Goal: Book appointment/travel/reservation

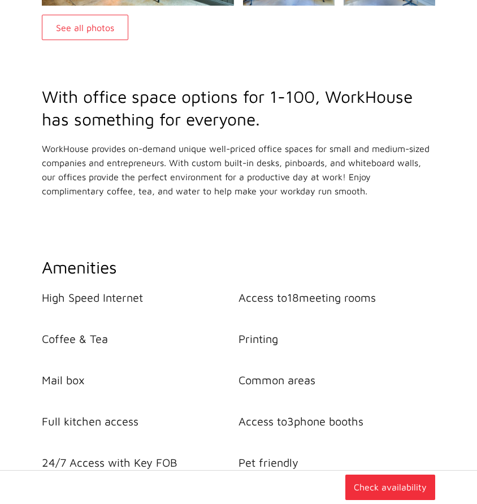
scroll to position [375, 0]
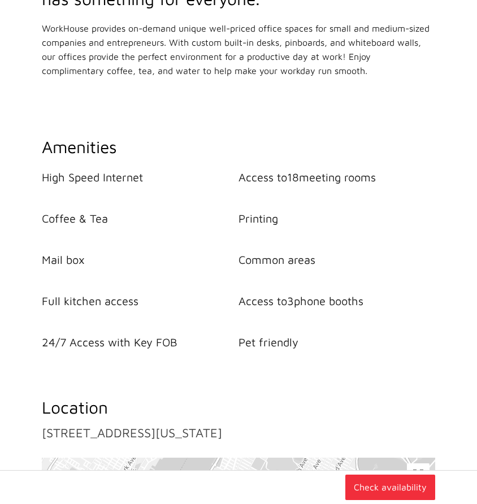
click at [397, 487] on button "Check availability" at bounding box center [390, 487] width 90 height 25
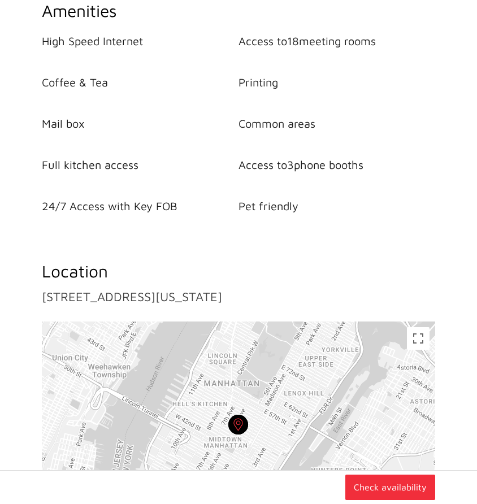
scroll to position [654, 0]
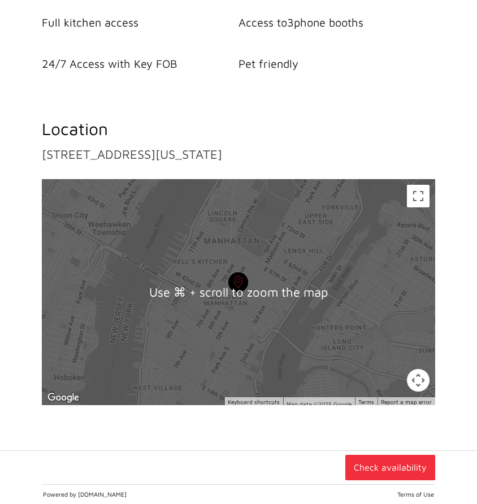
click at [380, 468] on button "Check availability" at bounding box center [390, 467] width 90 height 25
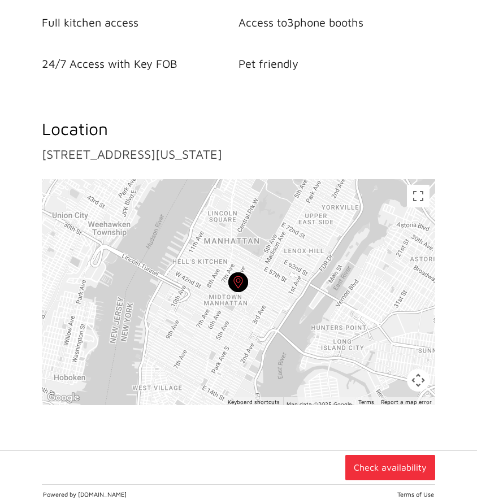
click at [380, 468] on button "Check availability" at bounding box center [390, 467] width 90 height 25
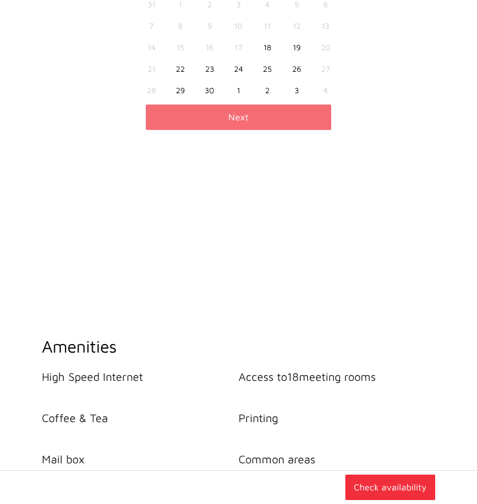
scroll to position [0, 0]
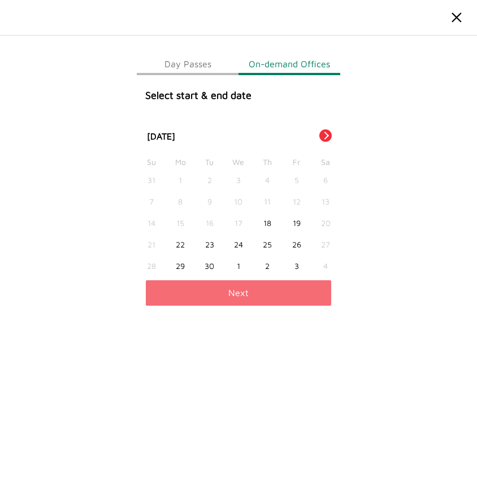
click at [262, 242] on div "25" at bounding box center [267, 244] width 29 height 21
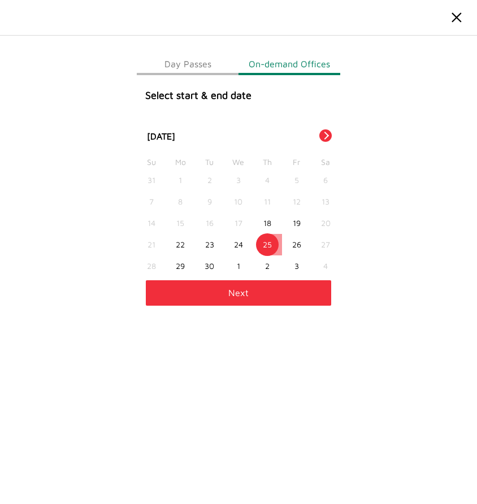
click at [259, 290] on button "Next" at bounding box center [239, 292] width 186 height 25
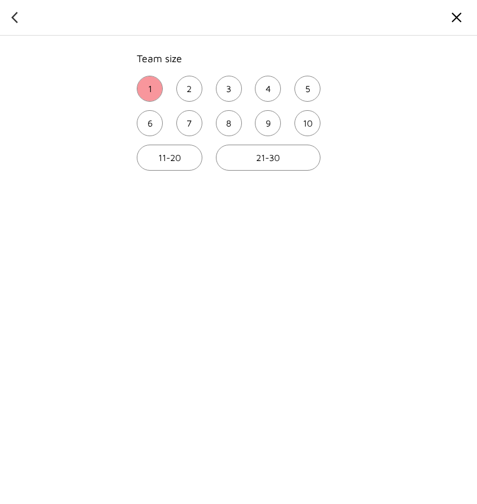
click at [154, 86] on button "1" at bounding box center [150, 89] width 26 height 26
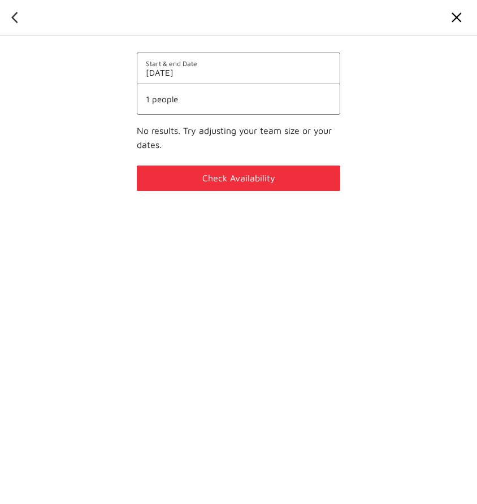
click at [215, 60] on span "Start & end Date" at bounding box center [238, 63] width 185 height 8
click at [193, 68] on span "[DATE]" at bounding box center [238, 73] width 185 height 10
click at [14, 18] on img at bounding box center [14, 17] width 7 height 18
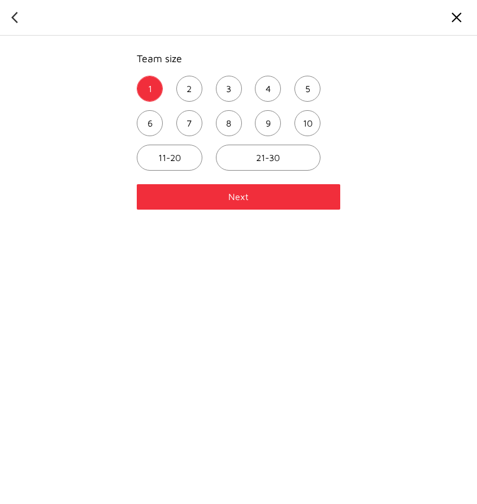
click at [283, 94] on ul "1 2 3 4 5 6 7 8 9 [PHONE_NUMBER]" at bounding box center [229, 127] width 184 height 103
click at [264, 94] on button "4" at bounding box center [268, 89] width 26 height 26
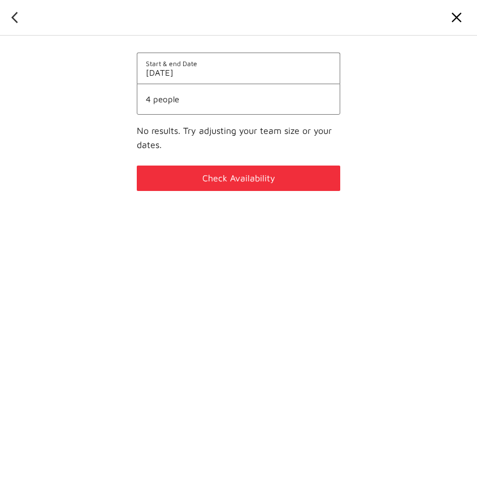
click at [20, 25] on div at bounding box center [238, 18] width 477 height 36
click at [15, 19] on img at bounding box center [14, 17] width 7 height 18
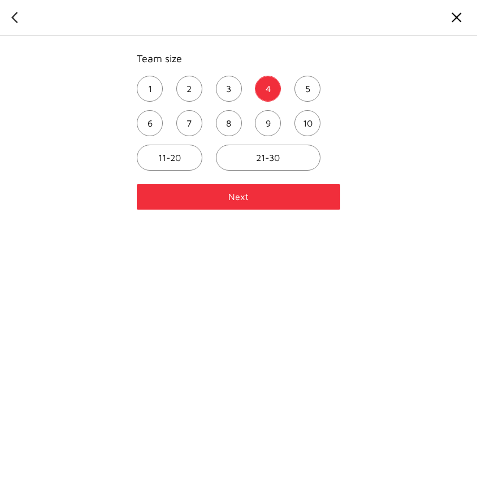
click at [15, 20] on img at bounding box center [14, 17] width 7 height 18
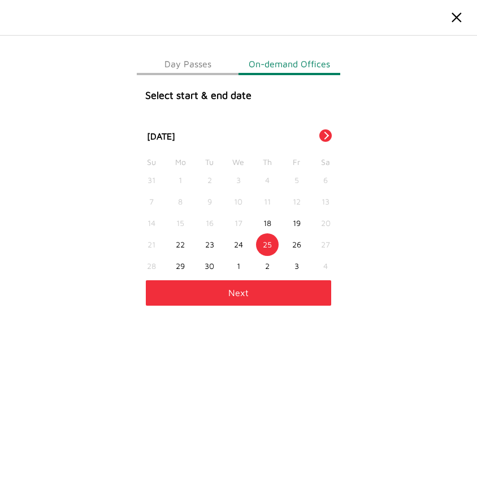
click at [199, 67] on button "Day Passes" at bounding box center [188, 64] width 102 height 23
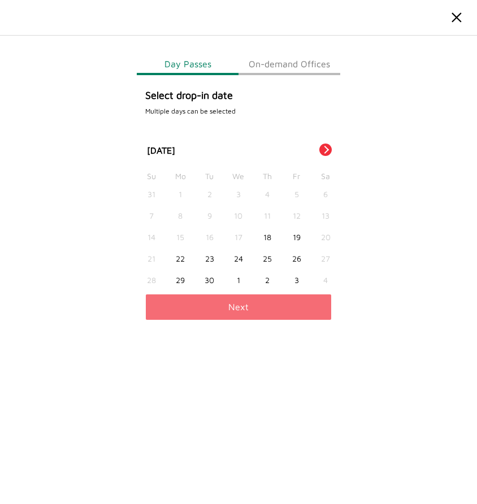
click at [240, 255] on div "24" at bounding box center [238, 258] width 29 height 21
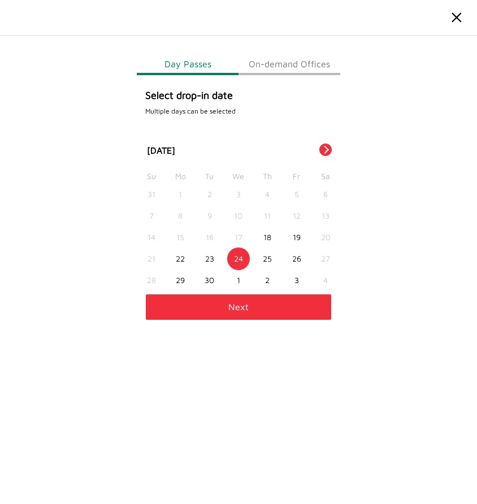
click at [271, 265] on div "25" at bounding box center [267, 258] width 29 height 21
click at [236, 256] on div "24" at bounding box center [238, 258] width 29 height 21
click at [262, 304] on button "Next" at bounding box center [239, 306] width 186 height 25
